Goal: Task Accomplishment & Management: Manage account settings

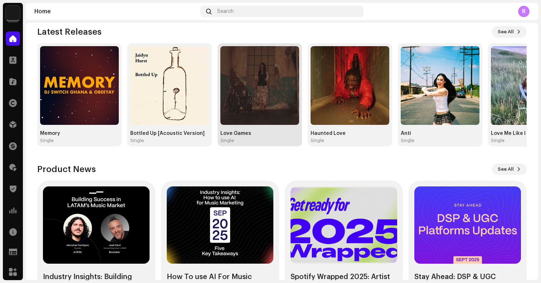
scroll to position [81, 0]
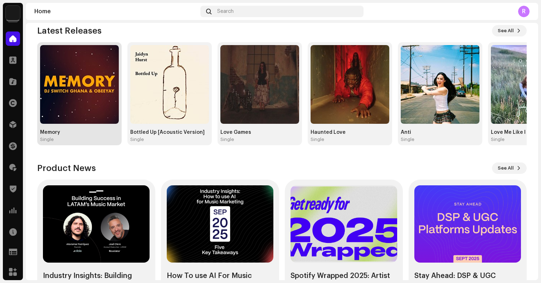
click at [92, 98] on img at bounding box center [79, 84] width 79 height 79
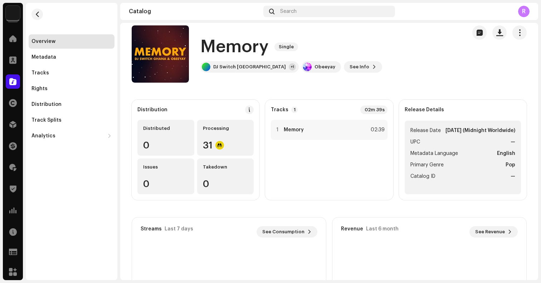
scroll to position [10, 0]
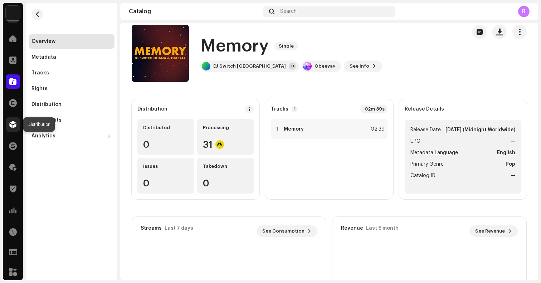
click at [14, 124] on span at bounding box center [12, 125] width 7 height 6
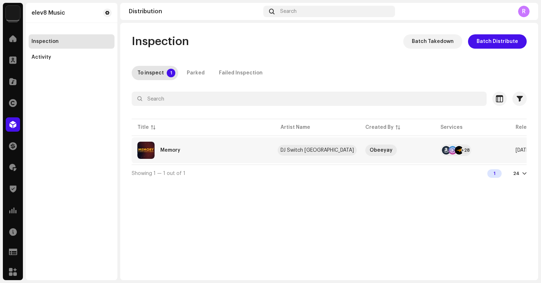
click at [291, 151] on div "DJ Switch [GEOGRAPHIC_DATA]" at bounding box center [316, 150] width 73 height 5
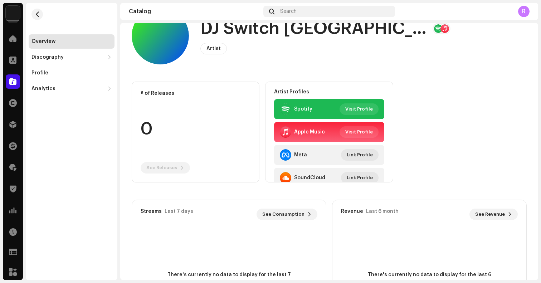
scroll to position [26, 0]
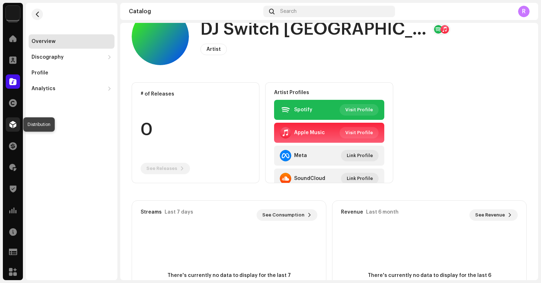
click at [14, 122] on span at bounding box center [12, 125] width 7 height 6
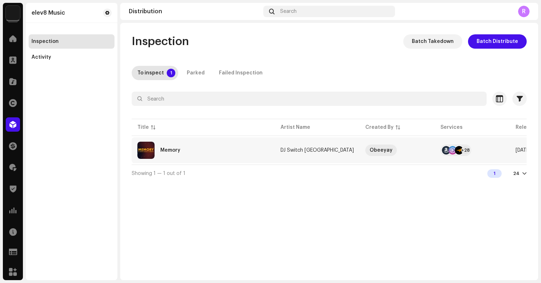
click at [179, 151] on div "Memory" at bounding box center [170, 150] width 20 height 5
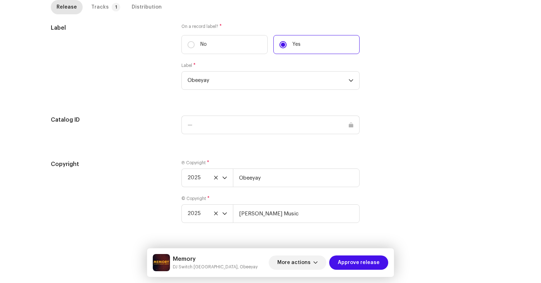
scroll to position [704, 0]
click at [363, 263] on span "Approve release" at bounding box center [359, 262] width 42 height 14
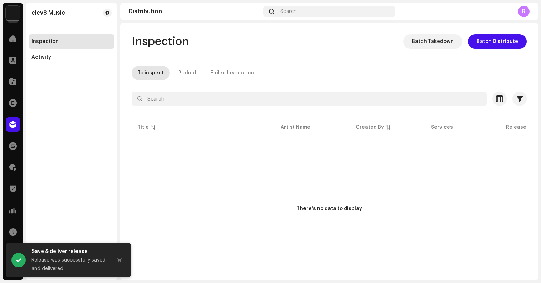
click at [235, 137] on p-table "Title Artist Name Created By Services Release Date Last Enqueued Last Delivered…" at bounding box center [329, 127] width 395 height 20
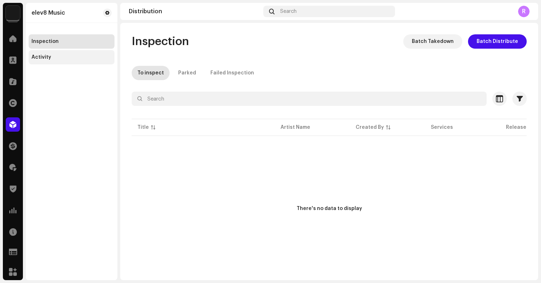
click at [35, 55] on div "Activity" at bounding box center [41, 57] width 20 height 6
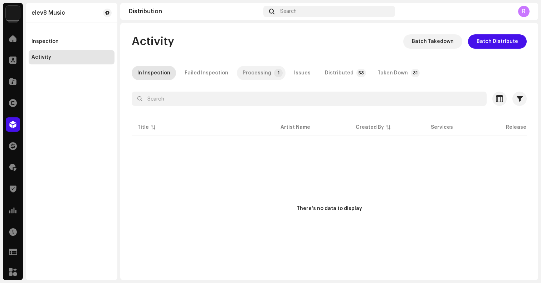
click at [255, 75] on div "Processing" at bounding box center [256, 73] width 29 height 14
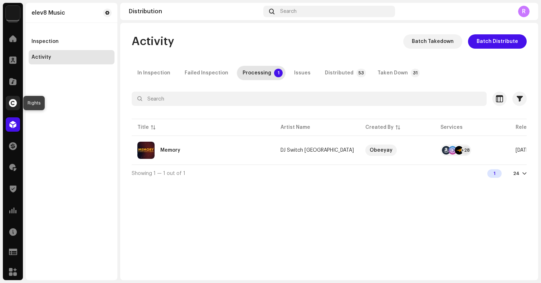
click at [13, 102] on span at bounding box center [13, 103] width 8 height 6
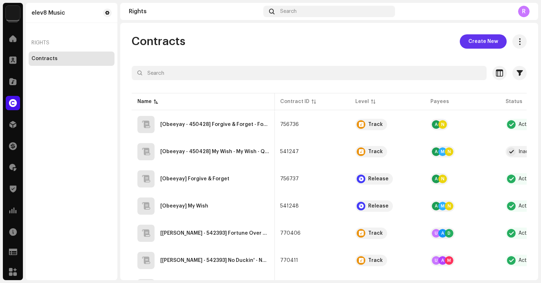
click at [474, 42] on span "Create New" at bounding box center [483, 41] width 30 height 14
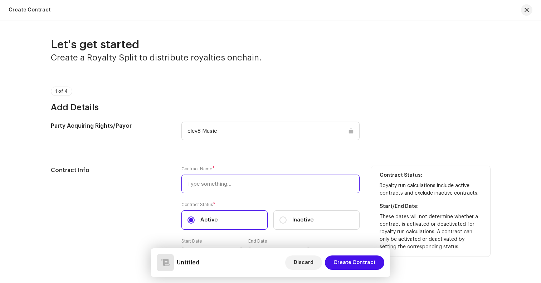
click at [231, 182] on input "text" at bounding box center [270, 184] width 178 height 19
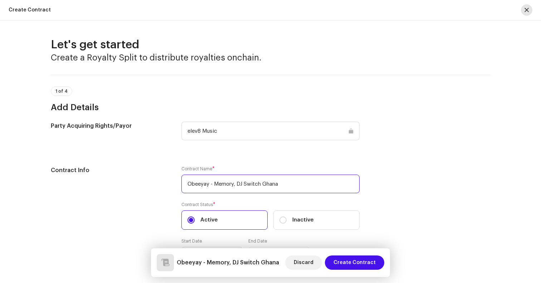
type input "Obeeyay - Memory, DJ Switch Ghana"
click at [525, 9] on span "button" at bounding box center [526, 10] width 4 height 6
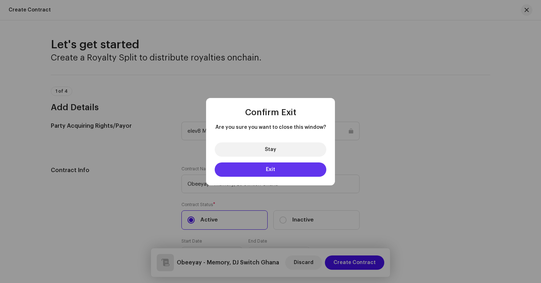
click at [272, 168] on span "Exit" at bounding box center [270, 169] width 9 height 5
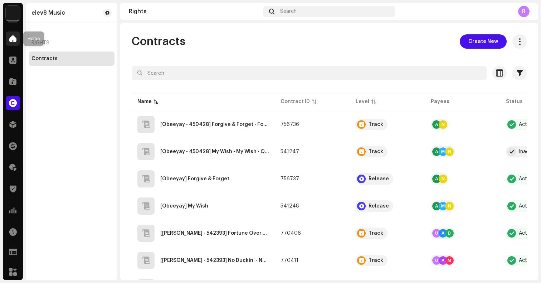
click at [14, 36] on span at bounding box center [12, 39] width 7 height 6
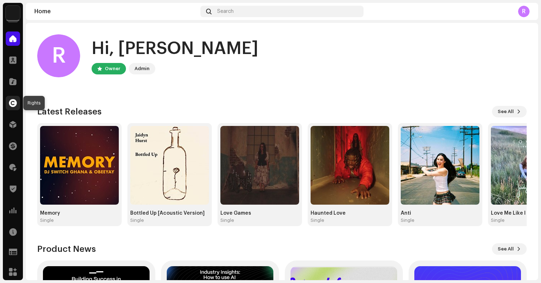
click at [15, 103] on span at bounding box center [13, 103] width 8 height 6
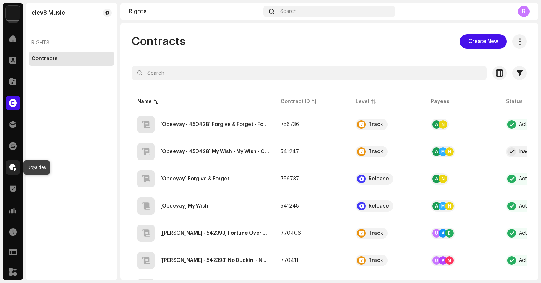
click at [13, 168] on span at bounding box center [12, 168] width 7 height 6
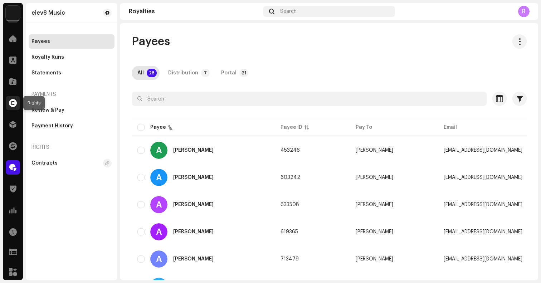
click at [15, 103] on span at bounding box center [13, 103] width 8 height 6
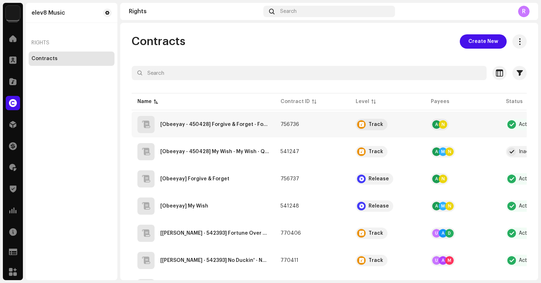
click at [190, 122] on QZZ662473146"] "[Obeeyay - 450428] Forgive & Forget - Forgive & Forget - QZZ662473146" at bounding box center [214, 124] width 109 height 5
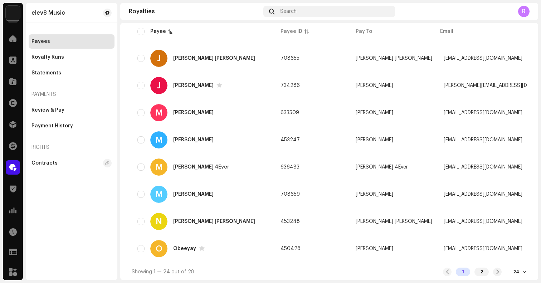
scroll to position [531, 0]
click at [183, 246] on div "Obeeyay" at bounding box center [184, 248] width 23 height 5
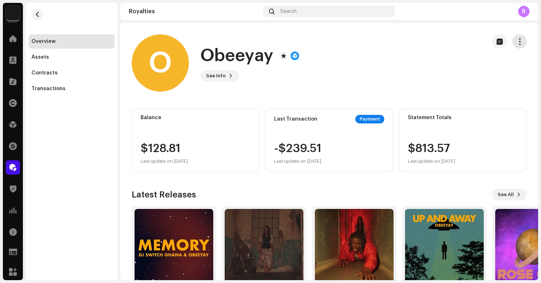
click at [516, 40] on span "button" at bounding box center [519, 42] width 7 height 6
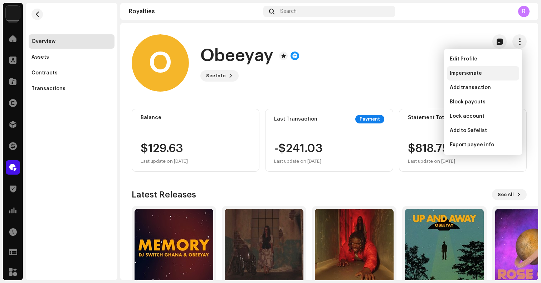
click at [475, 73] on span "Impersonate" at bounding box center [466, 73] width 32 height 6
